Goal: Task Accomplishment & Management: Manage account settings

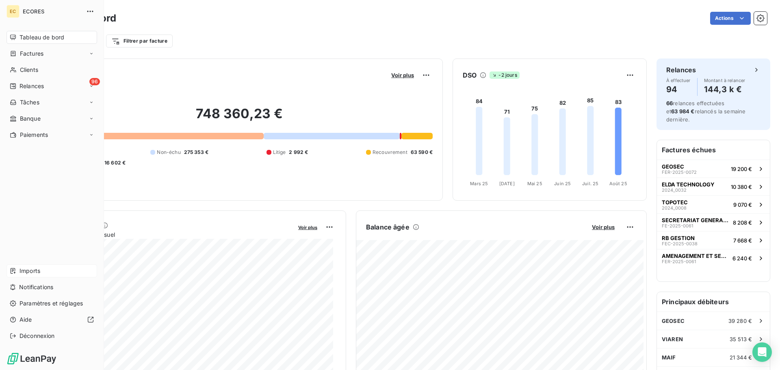
click at [23, 271] on span "Imports" at bounding box center [30, 271] width 21 height 8
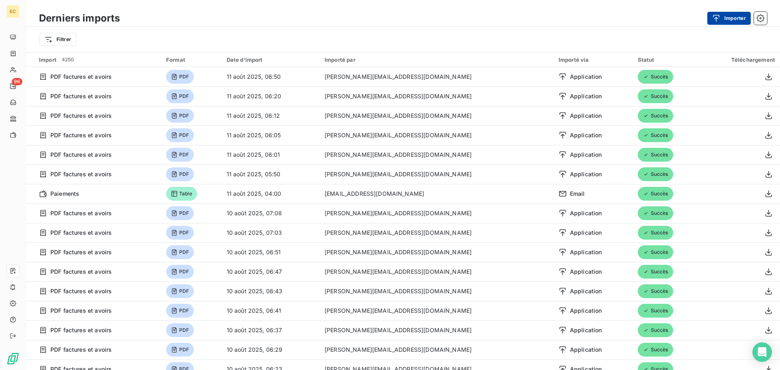
click at [708, 21] on button "Importer" at bounding box center [729, 18] width 43 height 13
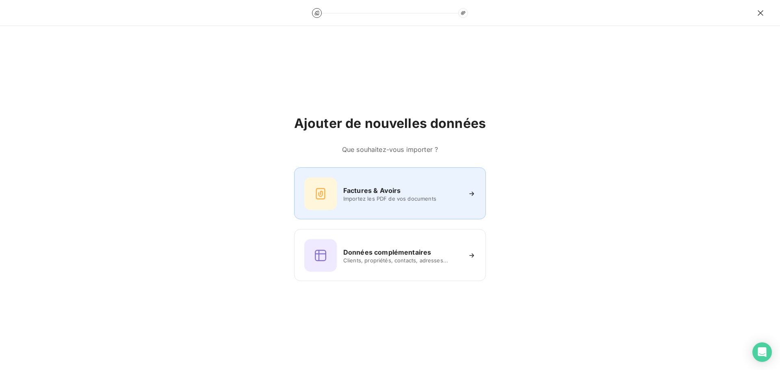
click at [384, 185] on div "Factures & Avoirs Importez les PDF de vos documents" at bounding box center [389, 194] width 171 height 33
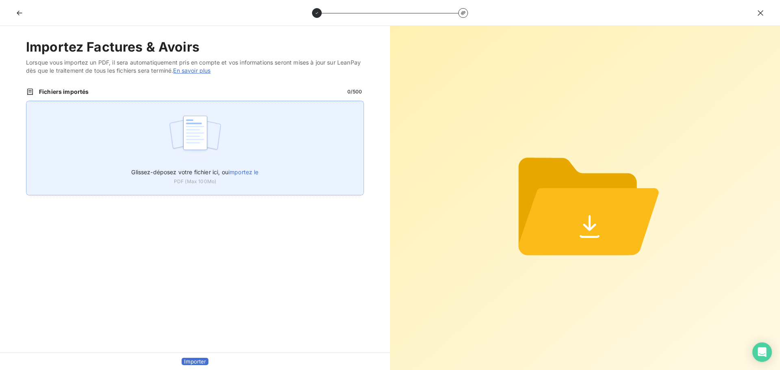
click at [241, 171] on span "importez le" at bounding box center [243, 172] width 30 height 7
click at [26, 101] on input "Glissez-déposez votre fichier ici, ou importez le" at bounding box center [26, 101] width 0 height 0
type input "C:\fakepath\FEP0326.pdf"
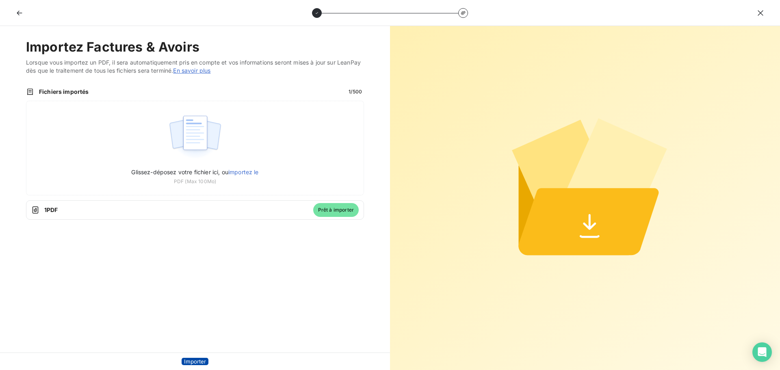
click at [193, 358] on button "Importer" at bounding box center [195, 361] width 27 height 7
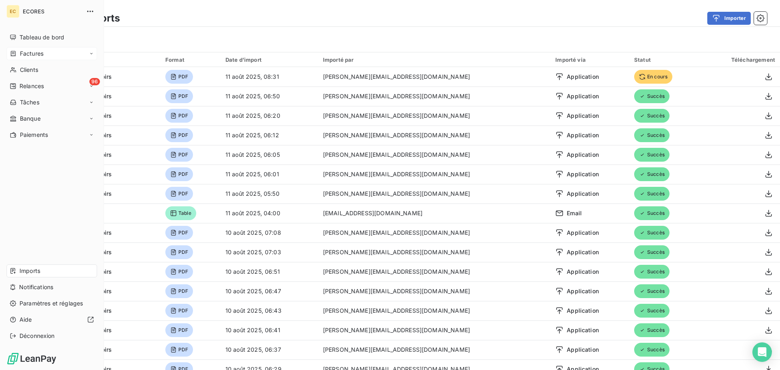
click at [21, 49] on div "Factures" at bounding box center [52, 53] width 91 height 13
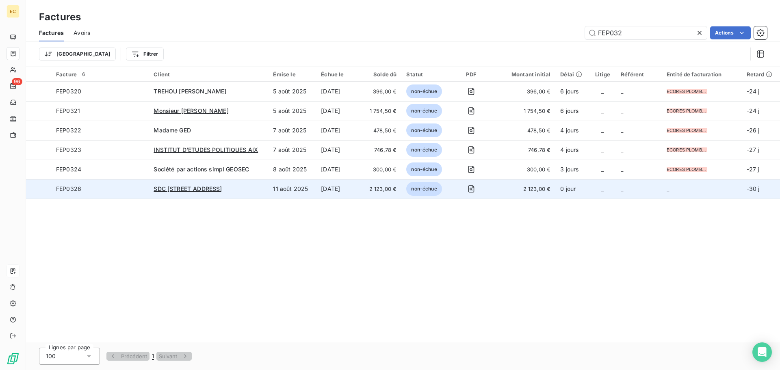
click at [130, 190] on span "FEP0326" at bounding box center [100, 189] width 88 height 8
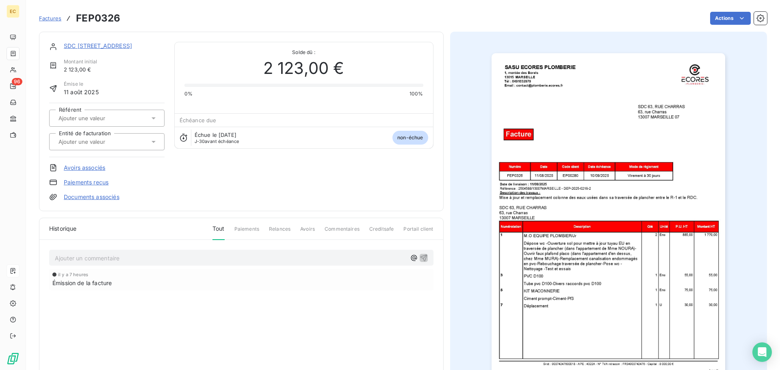
click at [154, 141] on icon at bounding box center [154, 142] width 4 height 2
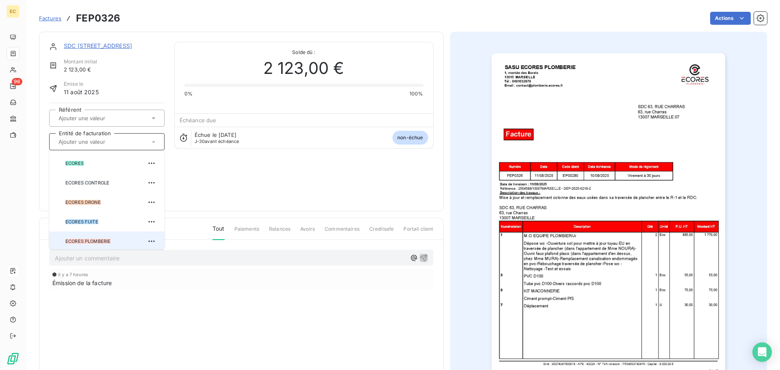
scroll to position [2, 0]
click at [87, 241] on span "ECORES PLOMBERIE" at bounding box center [87, 239] width 45 height 5
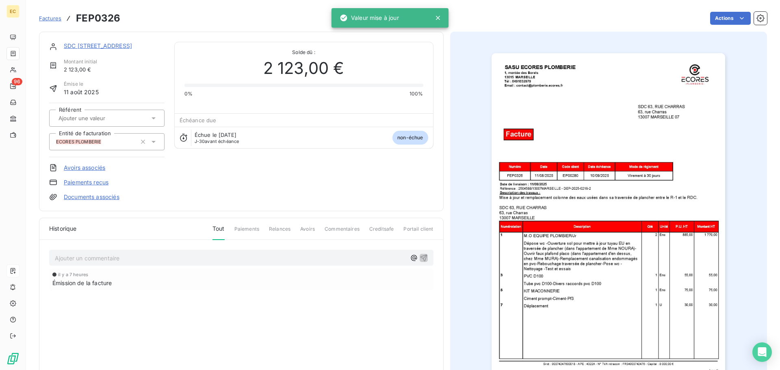
click at [105, 44] on link "SDC [STREET_ADDRESS]" at bounding box center [98, 45] width 68 height 7
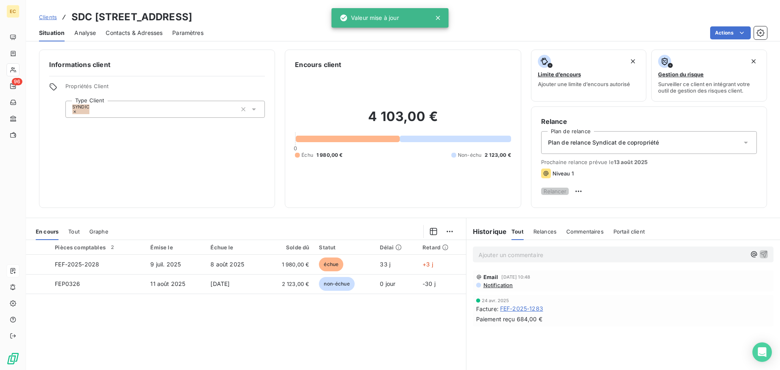
click at [144, 35] on span "Contacts & Adresses" at bounding box center [134, 33] width 57 height 8
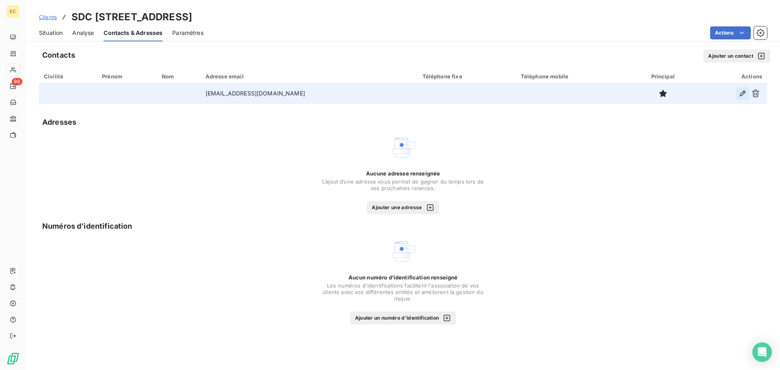
click at [740, 95] on icon "button" at bounding box center [743, 94] width 6 height 6
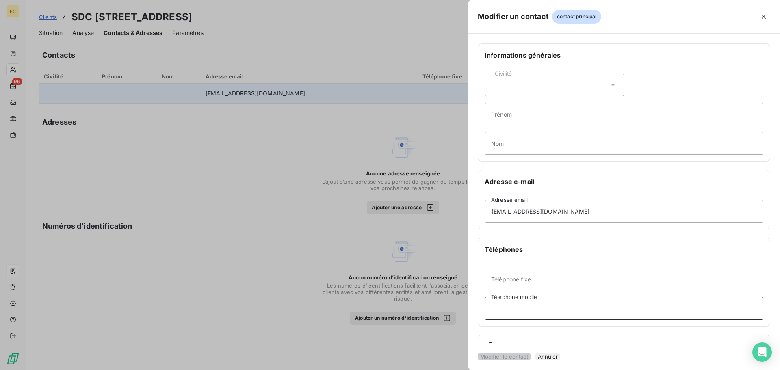
click at [516, 308] on input "Téléphone mobile" at bounding box center [624, 308] width 279 height 23
paste input "0613453770"
type input "0613453770"
click at [531, 353] on button "Modifier le contact" at bounding box center [504, 356] width 53 height 7
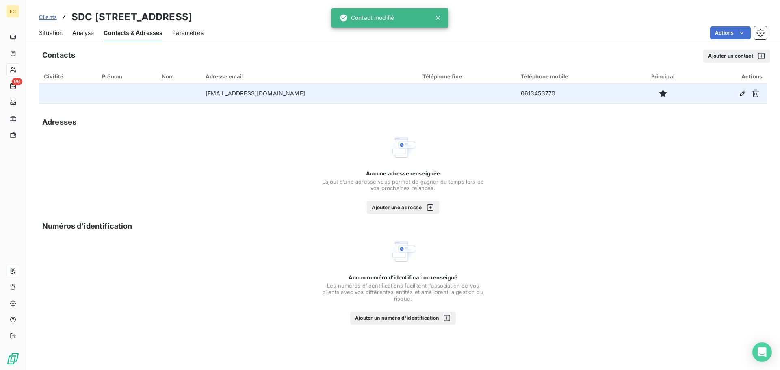
click at [50, 34] on span "Situation" at bounding box center [51, 33] width 24 height 8
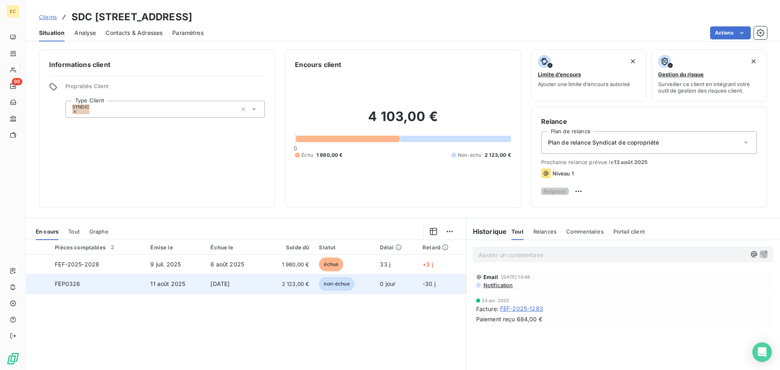
click at [135, 291] on td "FEP0326" at bounding box center [98, 284] width 96 height 20
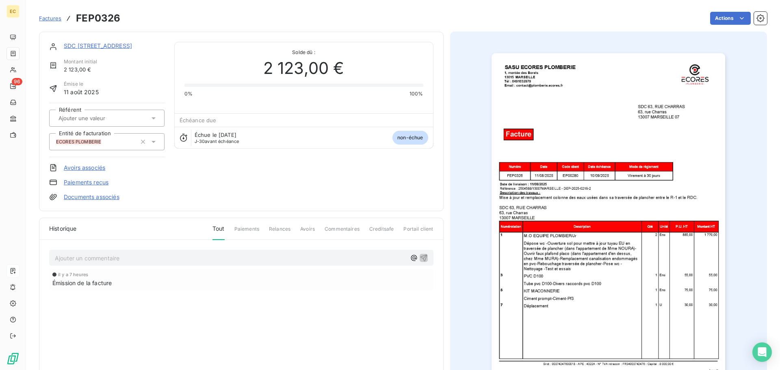
click at [75, 194] on link "Documents associés" at bounding box center [92, 197] width 56 height 8
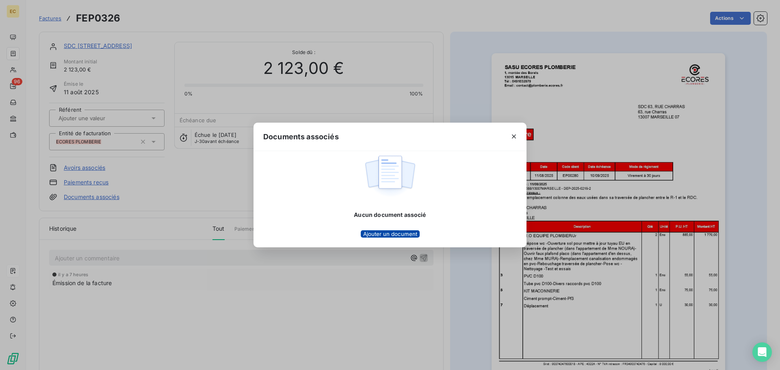
click at [383, 236] on button "Ajouter un document" at bounding box center [390, 233] width 59 height 7
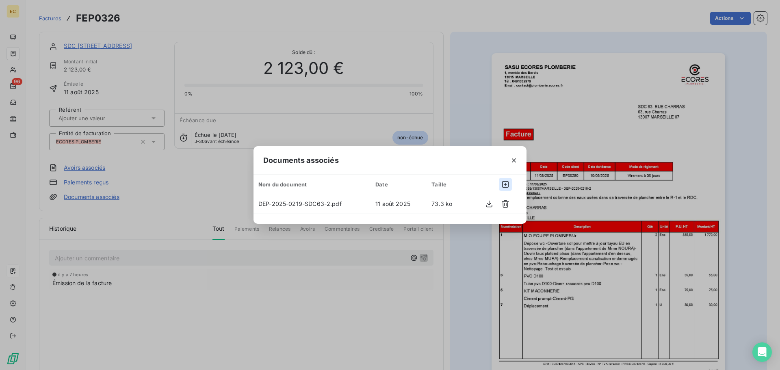
click at [505, 186] on icon "button" at bounding box center [505, 184] width 8 height 8
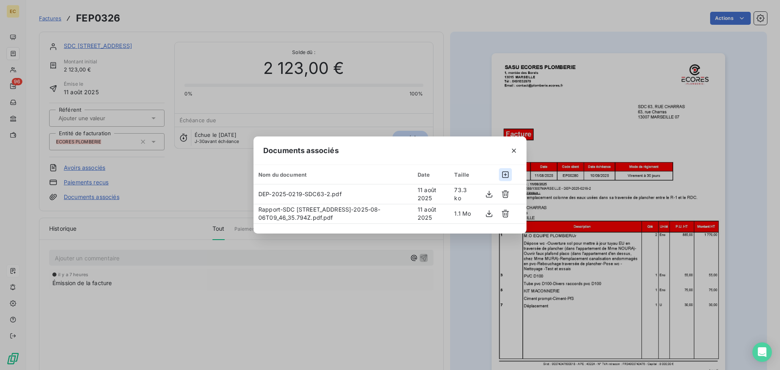
click at [502, 176] on icon "button" at bounding box center [505, 174] width 7 height 7
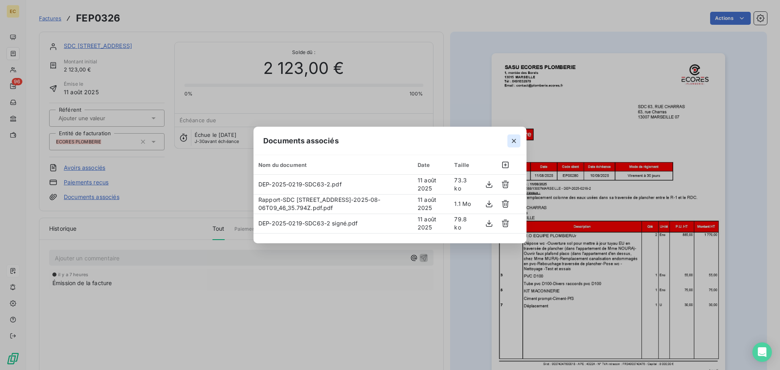
click at [514, 139] on icon "button" at bounding box center [514, 141] width 8 height 8
